Goal: Task Accomplishment & Management: Manage account settings

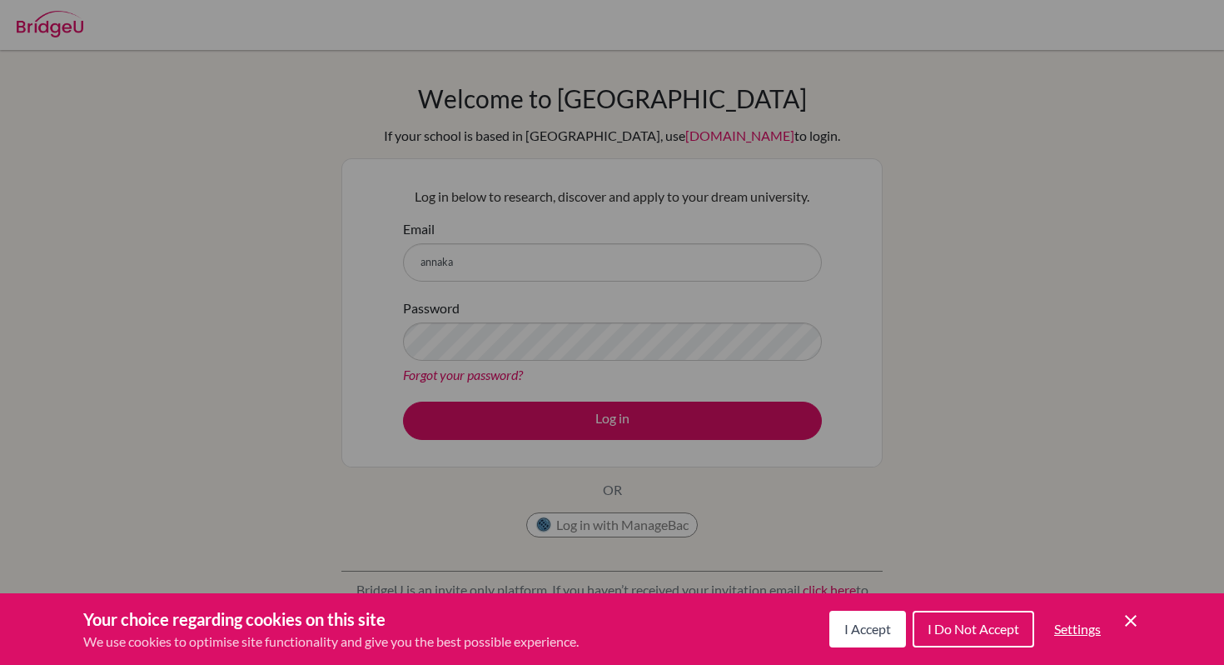
click at [970, 635] on span "I Do Not Accept" at bounding box center [974, 628] width 92 height 16
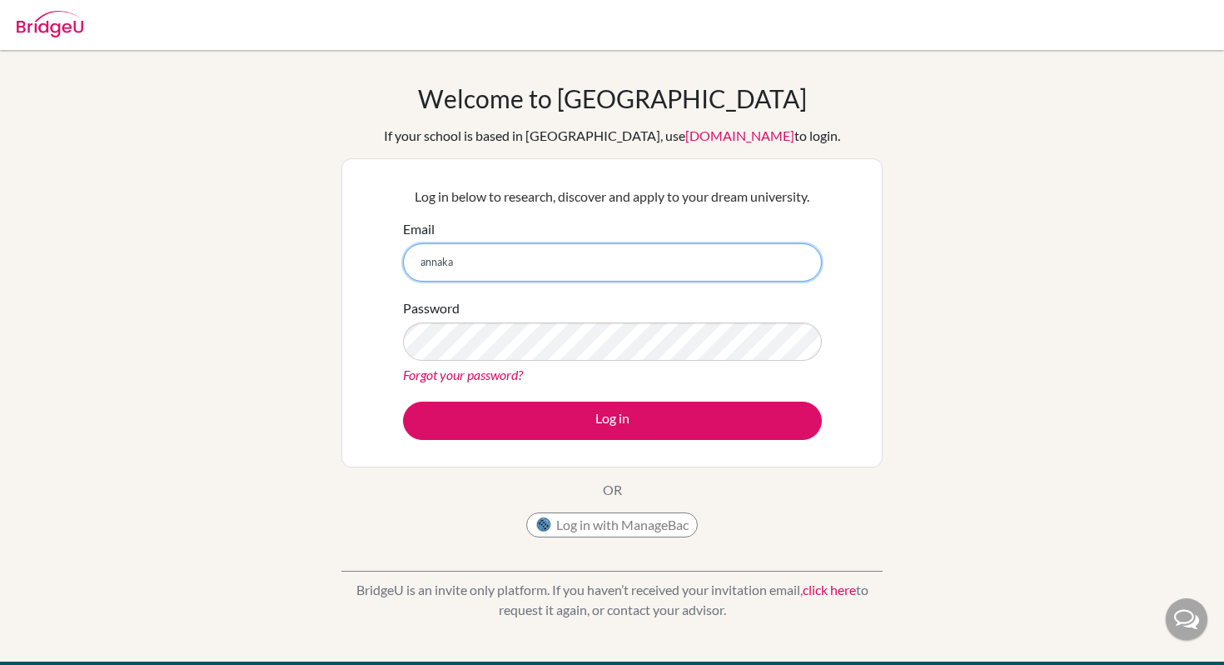
click at [563, 263] on input "annaka" at bounding box center [612, 262] width 419 height 38
type input "annakate08roma@icloud.com"
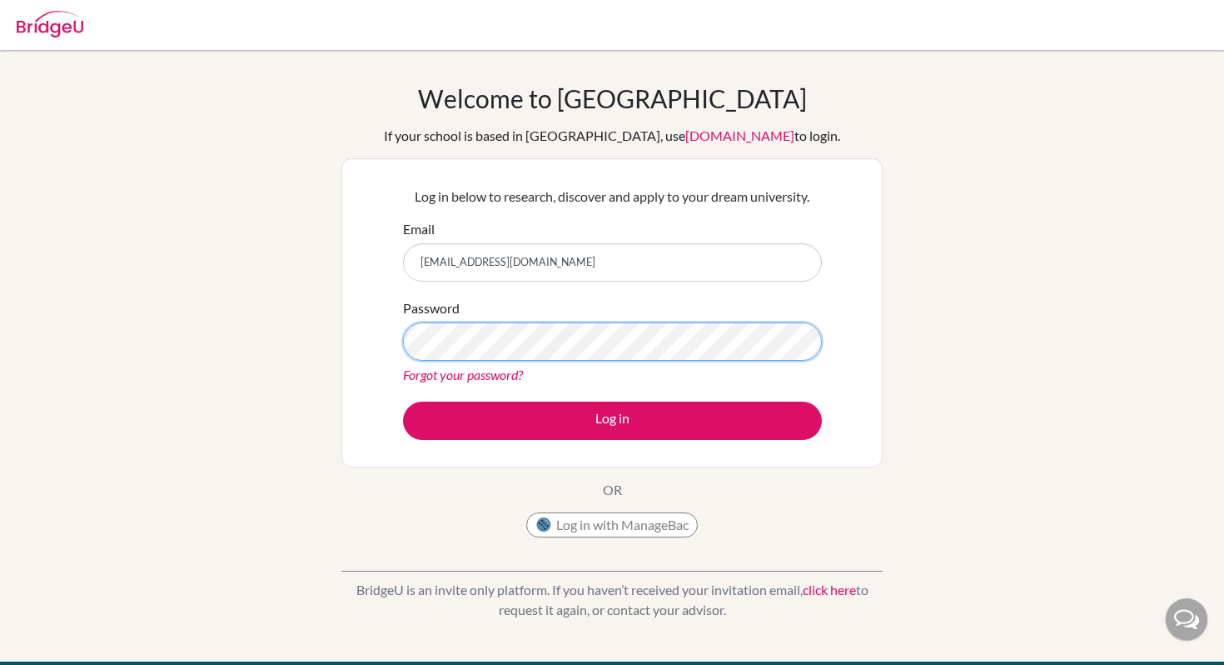
click at [403, 401] on button "Log in" at bounding box center [612, 420] width 419 height 38
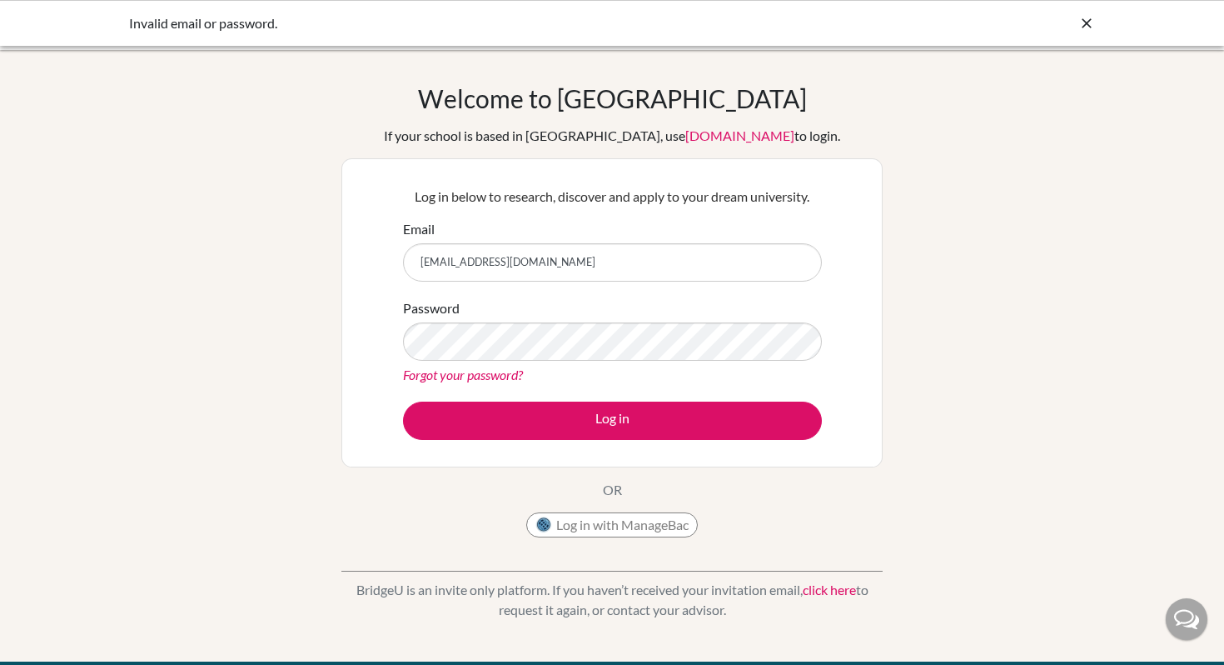
click at [568, 266] on input "annakate08roma@icloud.com" at bounding box center [612, 262] width 419 height 38
click at [492, 377] on link "Forgot your password?" at bounding box center [463, 374] width 120 height 16
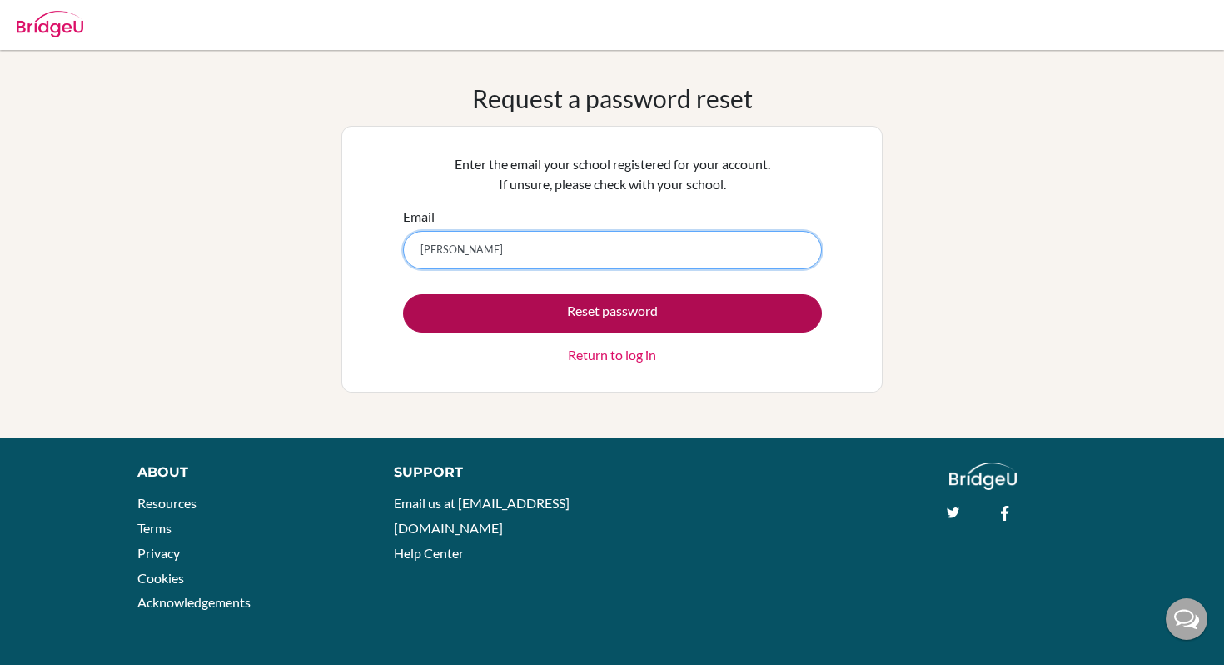
type input "annakate08roma@icloud.com"
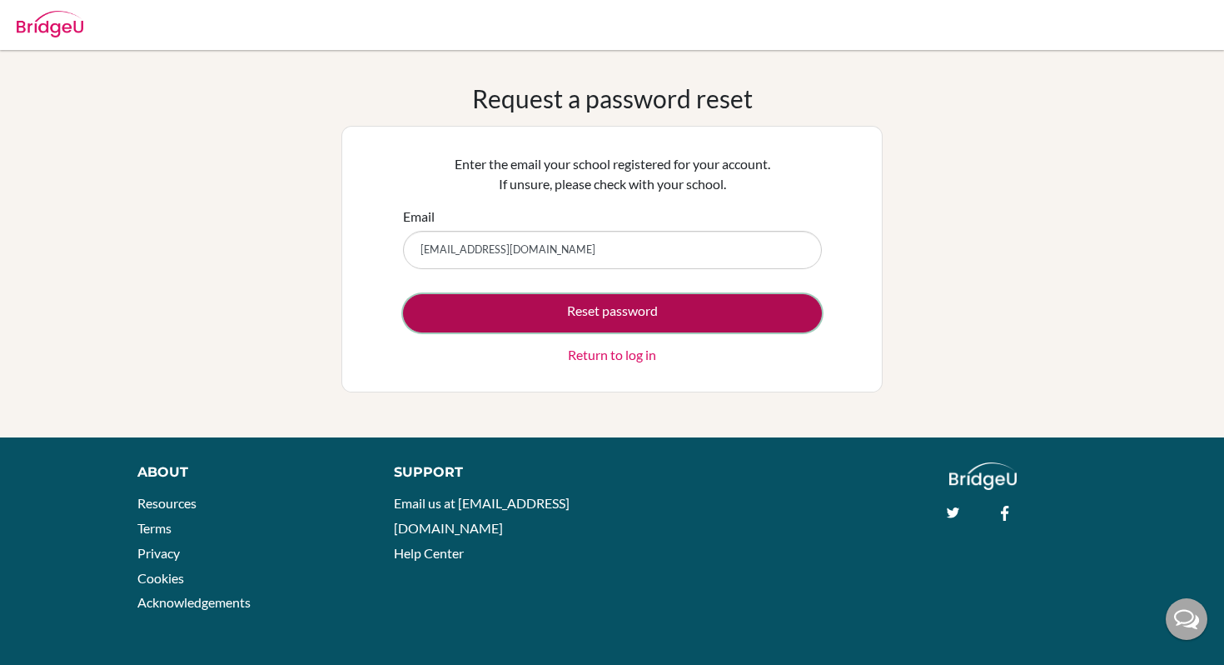
click at [535, 314] on button "Reset password" at bounding box center [612, 313] width 419 height 38
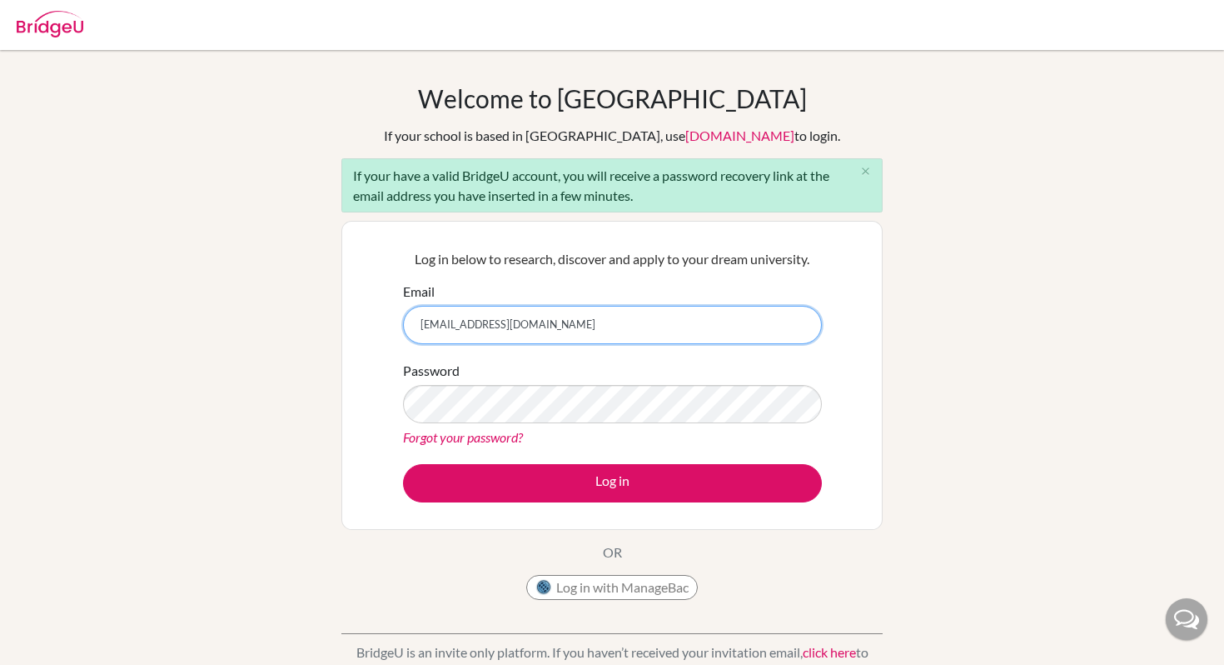
type input "[EMAIL_ADDRESS][DOMAIN_NAME]"
click at [477, 441] on link "Forgot your password?" at bounding box center [463, 437] width 120 height 16
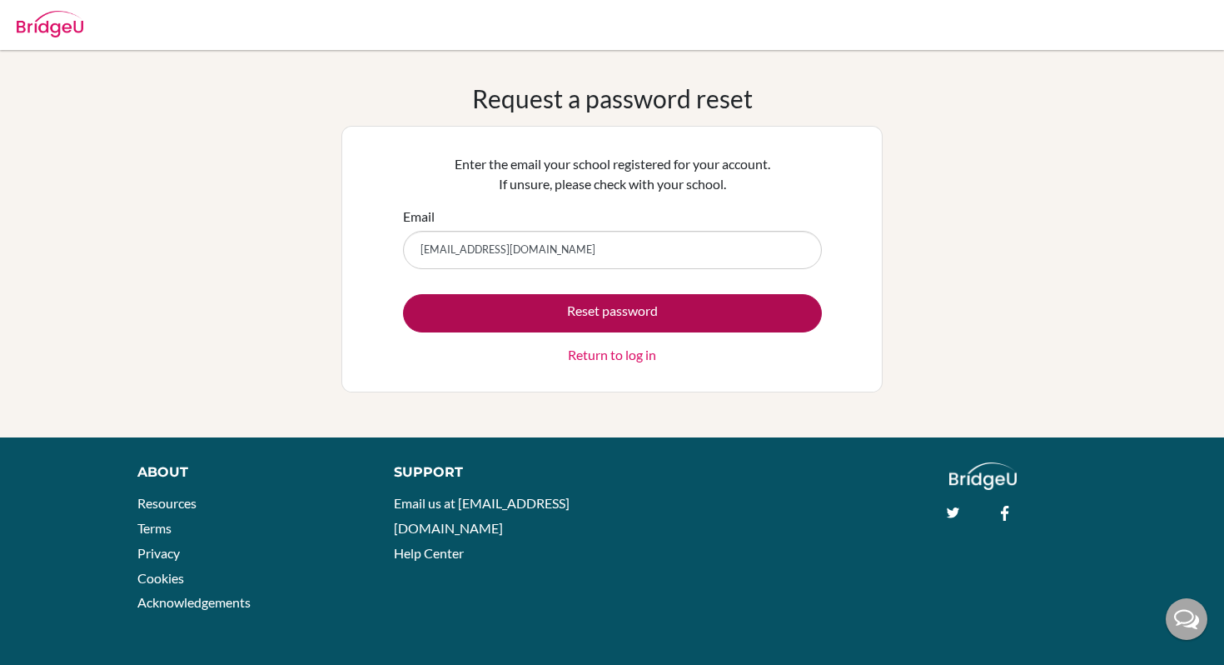
type input "[EMAIL_ADDRESS][DOMAIN_NAME]"
click at [492, 319] on button "Reset password" at bounding box center [612, 313] width 419 height 38
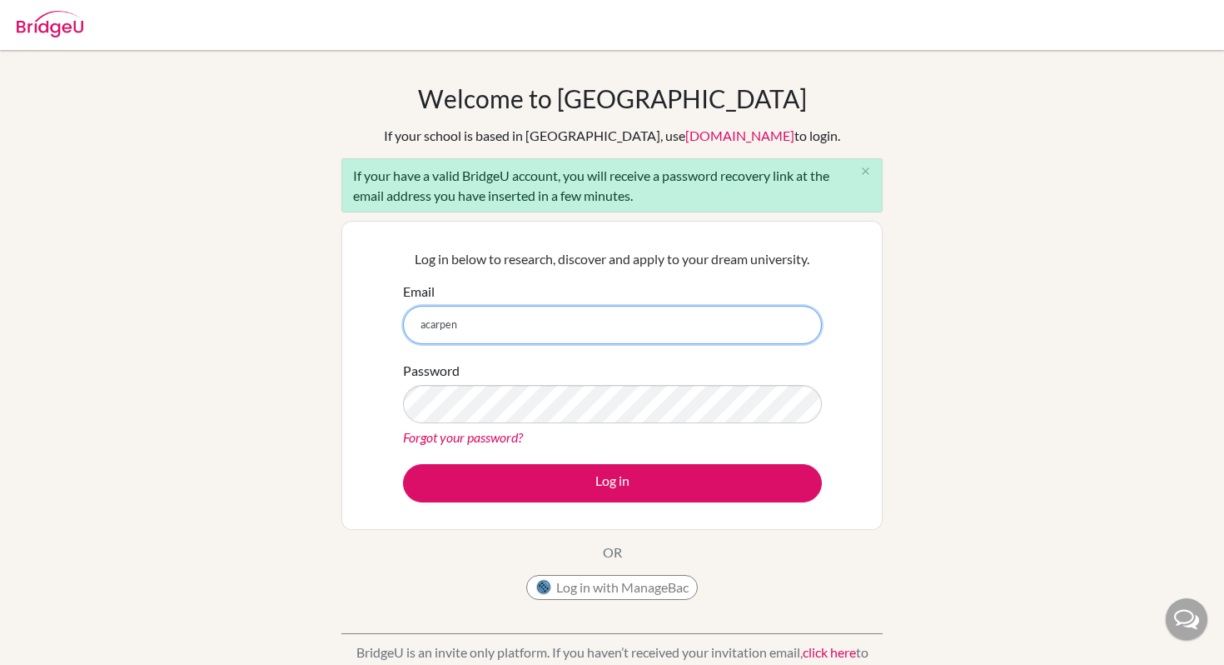
type input "[EMAIL_ADDRESS][DOMAIN_NAME]"
click at [519, 422] on div "Password Forgot your password?" at bounding box center [612, 404] width 419 height 87
click at [403, 464] on button "Log in" at bounding box center [612, 483] width 419 height 38
